Goal: Information Seeking & Learning: Learn about a topic

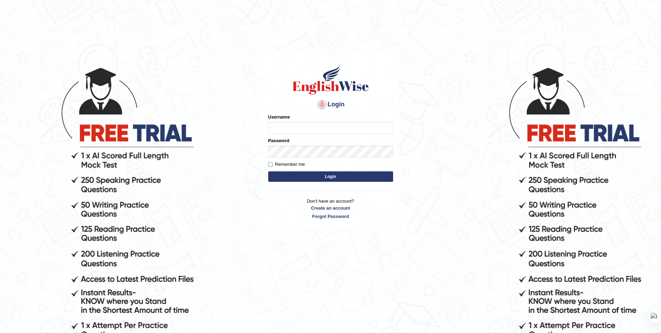
type input "AnmolNY"
click at [329, 143] on div "Password" at bounding box center [330, 147] width 125 height 20
click at [304, 176] on button "Login" at bounding box center [330, 176] width 125 height 10
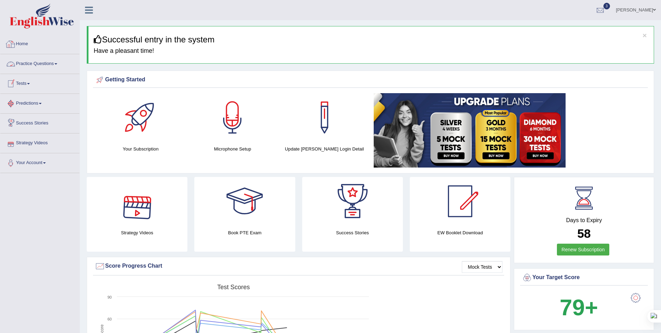
click at [46, 58] on link "Practice Questions" at bounding box center [39, 62] width 79 height 17
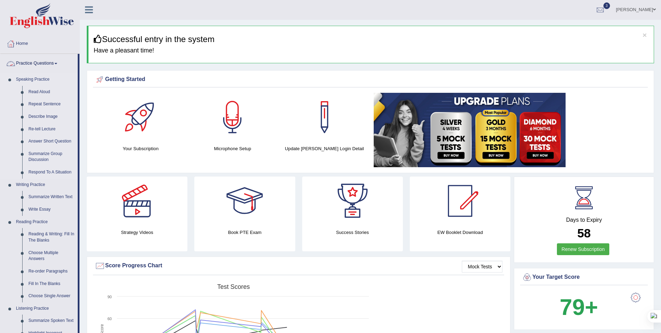
click at [40, 77] on link "Speaking Practice" at bounding box center [45, 79] width 65 height 13
click at [48, 154] on link "Summarize Group Discussion" at bounding box center [51, 157] width 52 height 18
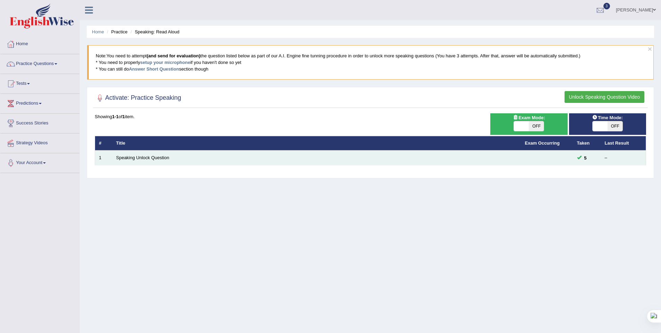
click at [246, 159] on td "Speaking Unlock Question" at bounding box center [317, 157] width 409 height 15
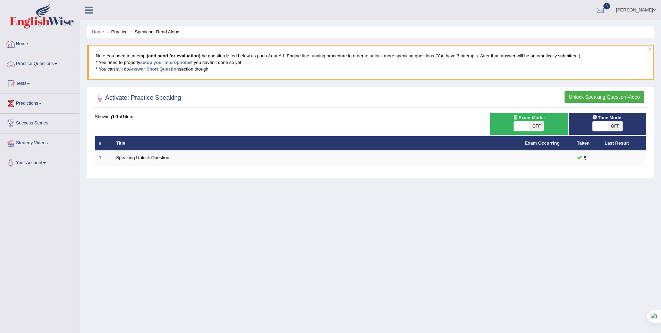
click at [22, 42] on link "Home" at bounding box center [39, 42] width 79 height 17
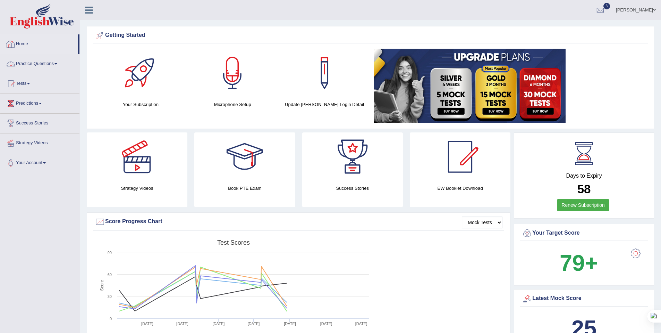
click at [56, 59] on link "Practice Questions" at bounding box center [39, 62] width 79 height 17
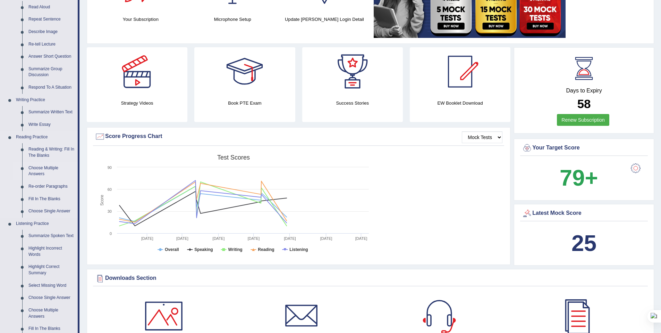
scroll to position [86, 0]
click at [53, 209] on link "Choose Single Answer" at bounding box center [51, 210] width 52 height 13
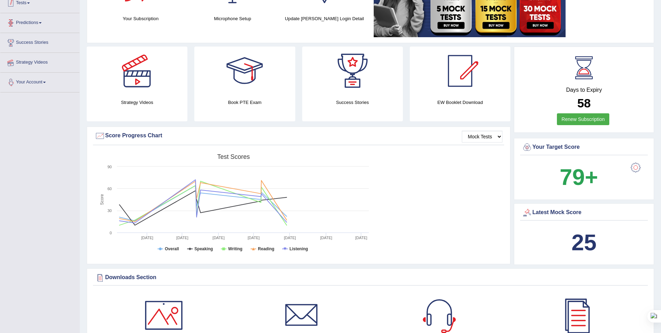
scroll to position [101, 0]
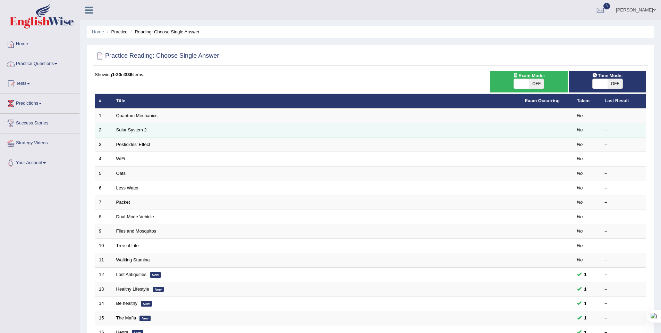
click at [129, 129] on link "Solar System 2" at bounding box center [131, 129] width 31 height 5
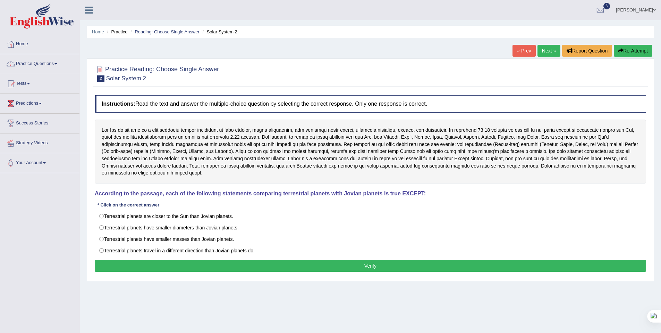
drag, startPoint x: 102, startPoint y: 128, endPoint x: 134, endPoint y: 157, distance: 42.5
click at [134, 157] on div at bounding box center [371, 151] width 552 height 64
drag, startPoint x: 105, startPoint y: 129, endPoint x: 166, endPoint y: 133, distance: 60.9
click at [166, 133] on div at bounding box center [371, 151] width 552 height 64
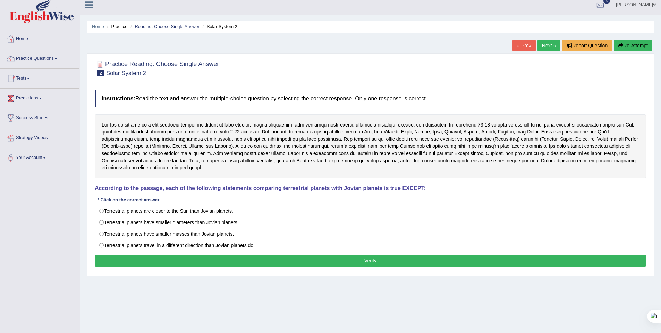
scroll to position [9, 0]
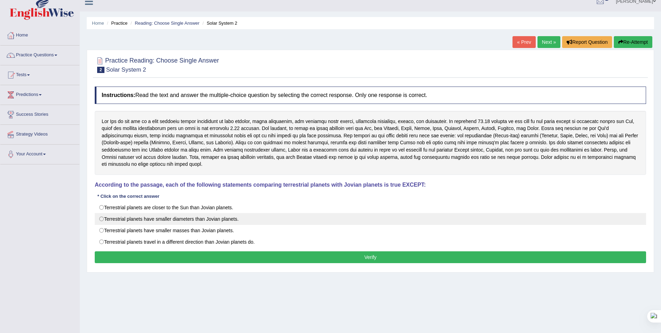
click at [196, 223] on label "Terrestrial planets have smaller diameters than Jovian planets." at bounding box center [371, 219] width 552 height 12
radio input "true"
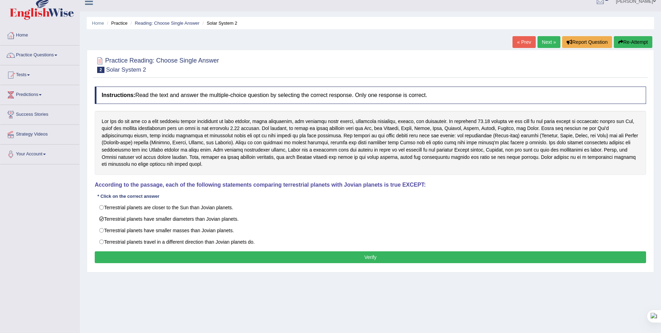
click at [257, 267] on div "Instructions: Read the text and answer the multiple-choice question by selectin…" at bounding box center [370, 175] width 555 height 185
click at [259, 255] on button "Verify" at bounding box center [371, 257] width 552 height 12
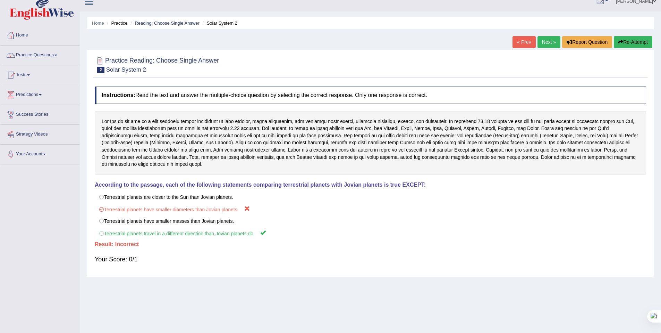
click at [545, 42] on link "Next »" at bounding box center [549, 42] width 23 height 12
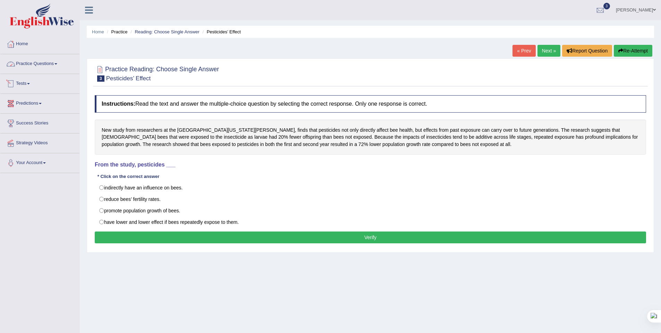
click at [56, 63] on link "Practice Questions" at bounding box center [39, 62] width 79 height 17
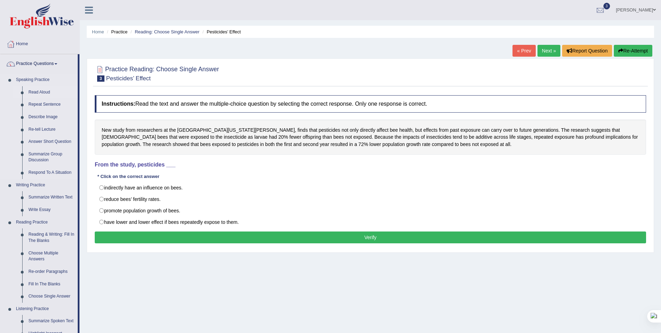
click at [42, 90] on link "Read Aloud" at bounding box center [51, 92] width 52 height 13
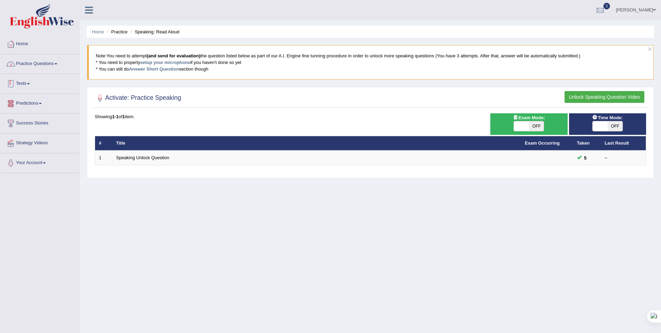
click at [52, 65] on link "Practice Questions" at bounding box center [39, 62] width 79 height 17
drag, startPoint x: 70, startPoint y: 68, endPoint x: 270, endPoint y: 21, distance: 205.2
